Goal: Complete application form

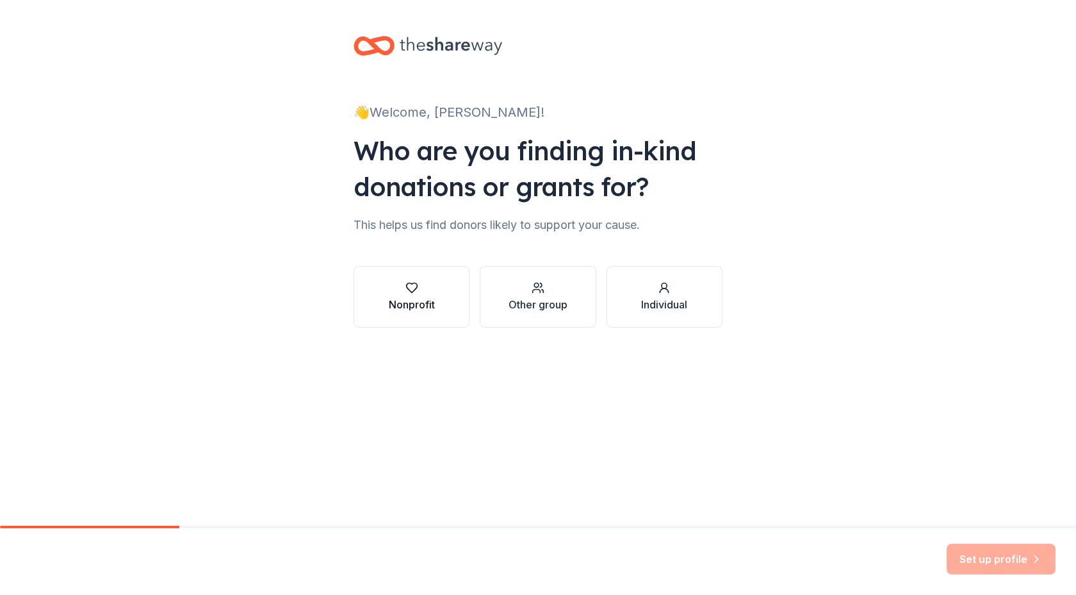
click at [438, 300] on button "Nonprofit" at bounding box center [412, 297] width 116 height 62
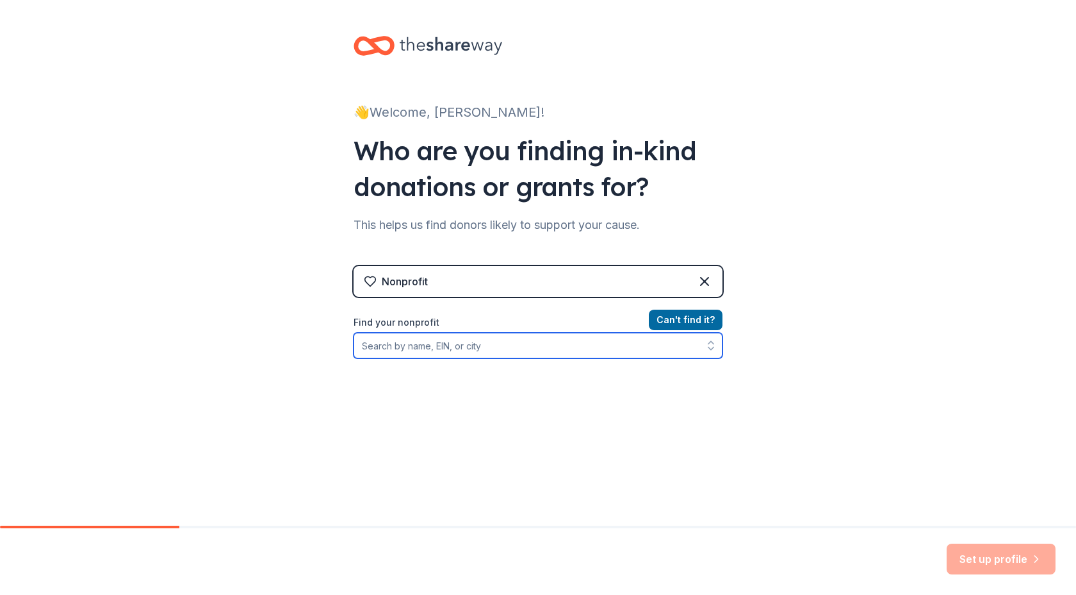
click at [644, 345] on input "Find your nonprofit" at bounding box center [538, 345] width 369 height 26
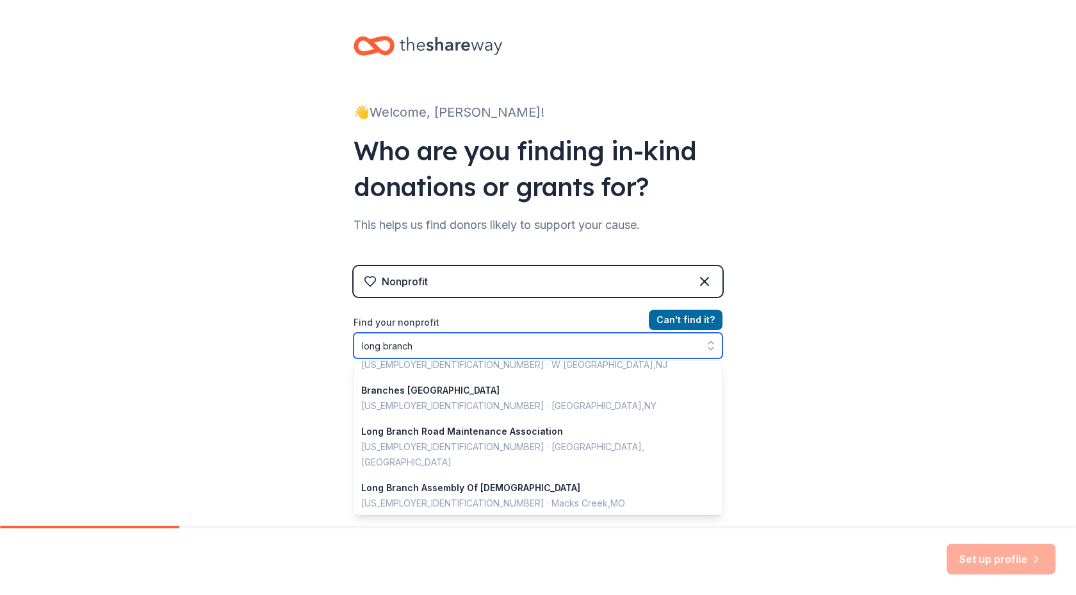
scroll to position [907, 0]
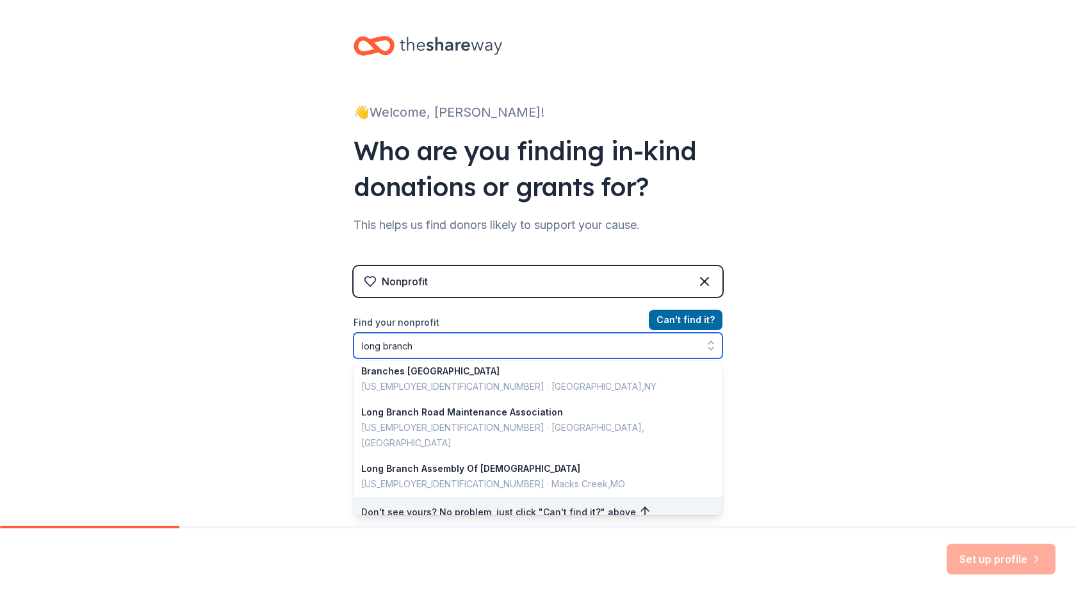
click at [462, 345] on input "long branch" at bounding box center [538, 345] width 369 height 26
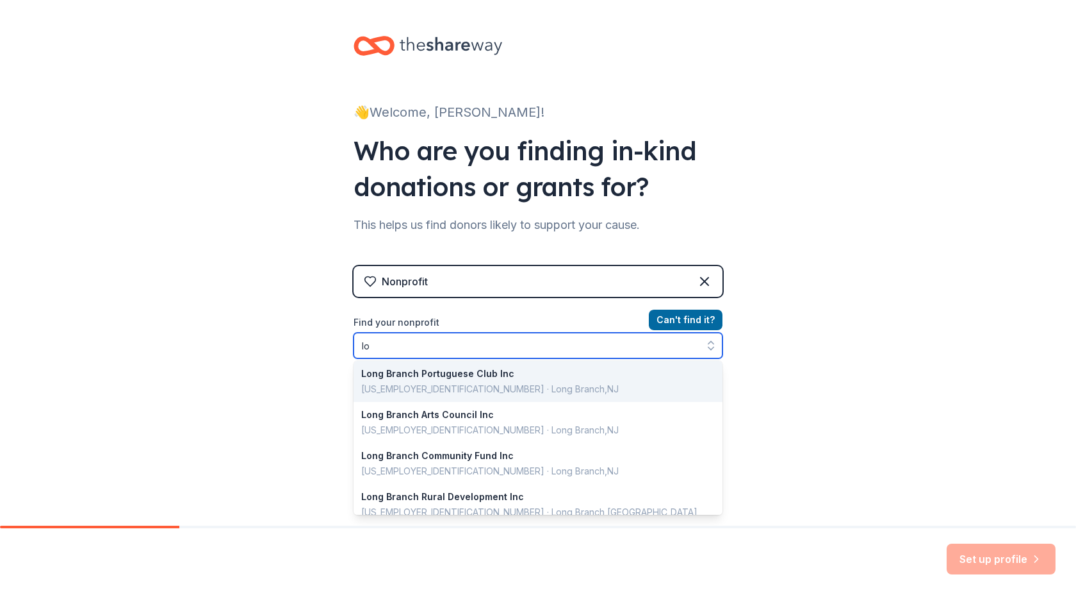
type input "l"
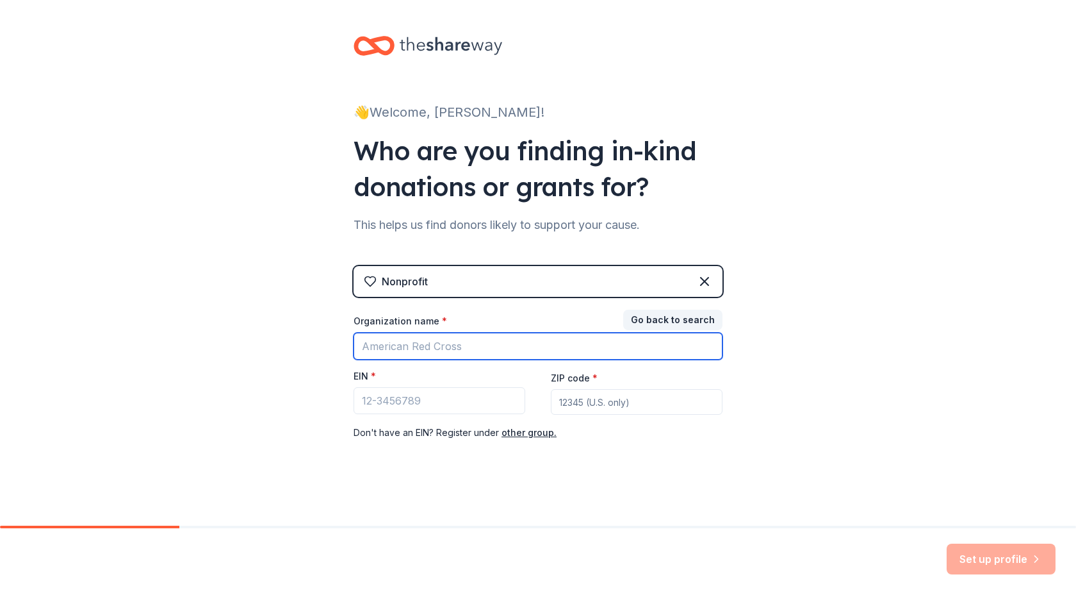
click at [374, 347] on input "Organization name *" at bounding box center [538, 345] width 369 height 27
type input "t"
click at [660, 402] on input "ZIP code *" at bounding box center [637, 402] width 172 height 26
click at [784, 408] on div "👋 Welcome, Lesly! Who are you finding in-kind donations or grants for? This hel…" at bounding box center [538, 263] width 1076 height 527
